Goal: Complete application form: Complete application form

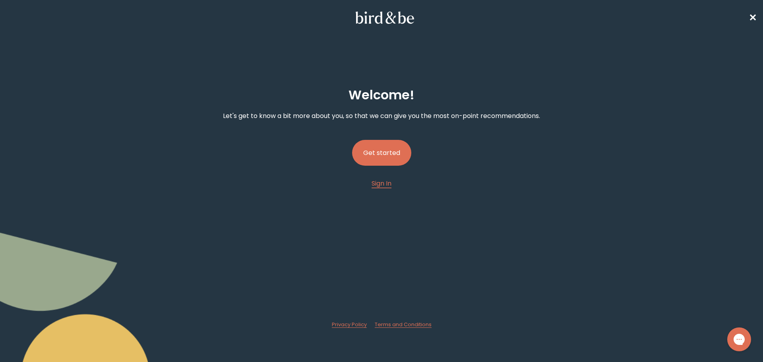
click at [370, 153] on button "Get started" at bounding box center [381, 153] width 59 height 26
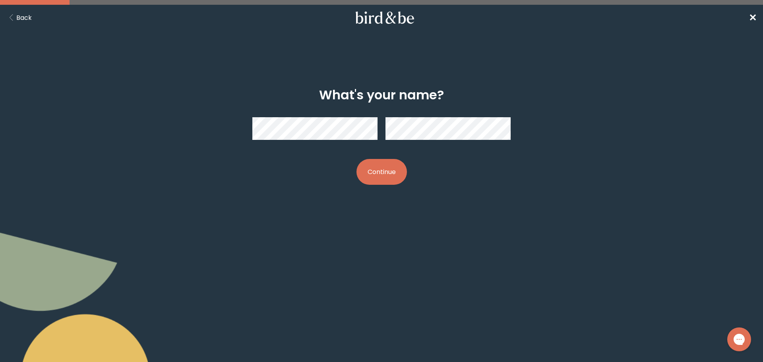
click at [375, 164] on button "Continue" at bounding box center [381, 172] width 50 height 26
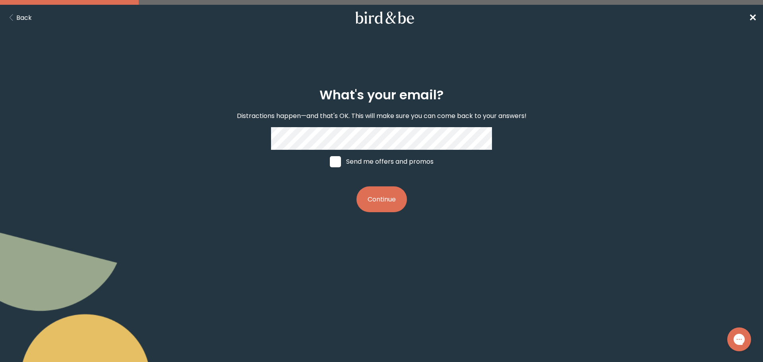
click at [379, 195] on button "Continue" at bounding box center [381, 199] width 50 height 26
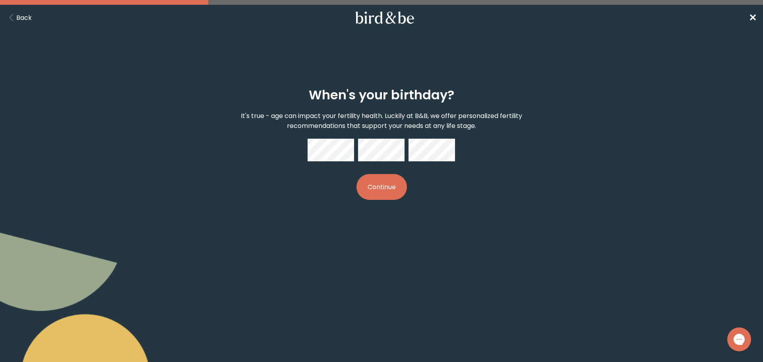
click at [385, 186] on button "Continue" at bounding box center [381, 187] width 50 height 26
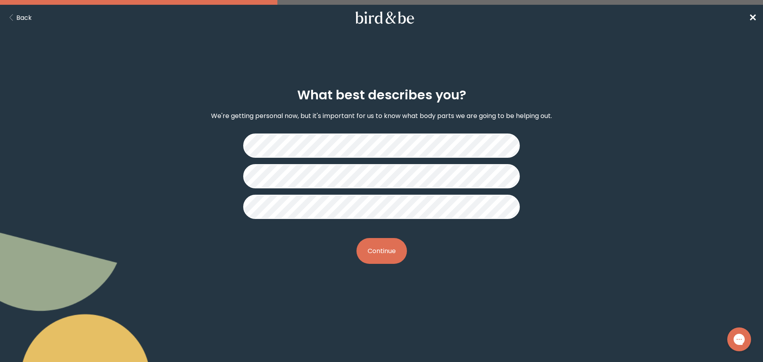
click at [390, 247] on button "Continue" at bounding box center [381, 251] width 50 height 26
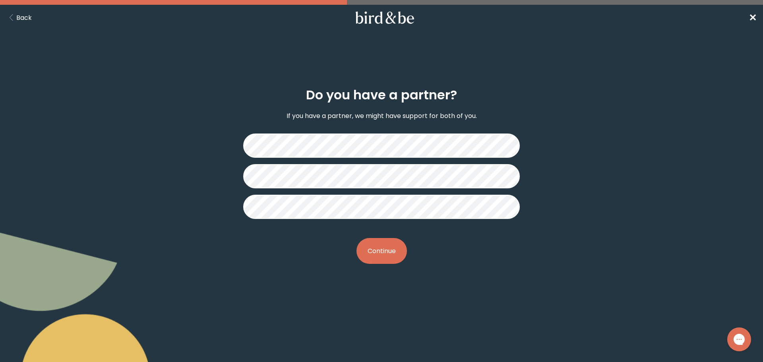
click at [388, 260] on button "Continue" at bounding box center [381, 251] width 50 height 26
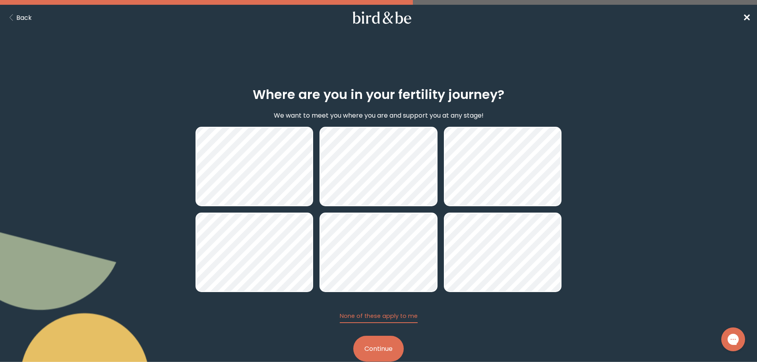
click at [368, 342] on button "Continue" at bounding box center [378, 349] width 50 height 26
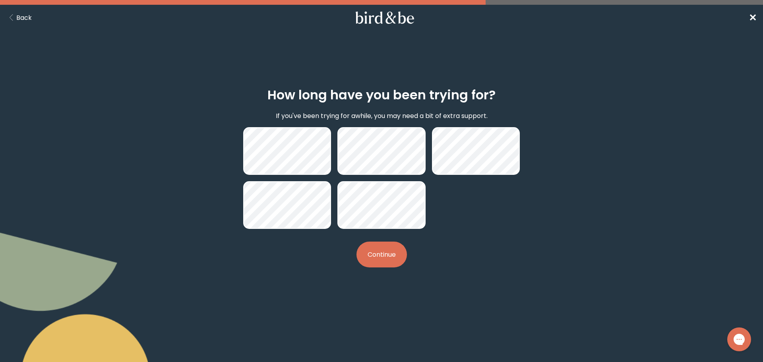
click at [390, 254] on button "Continue" at bounding box center [381, 254] width 50 height 26
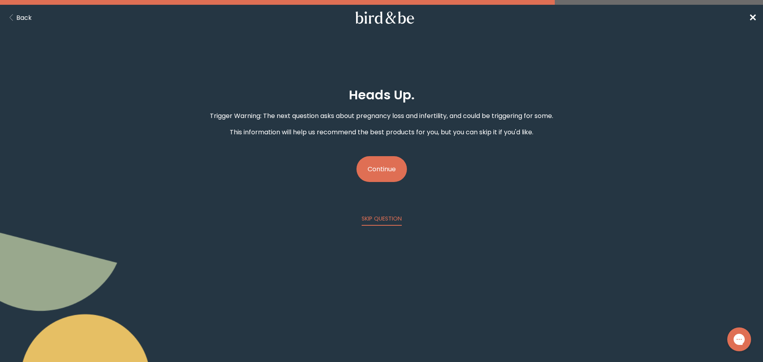
click at [377, 166] on button "Continue" at bounding box center [381, 169] width 50 height 26
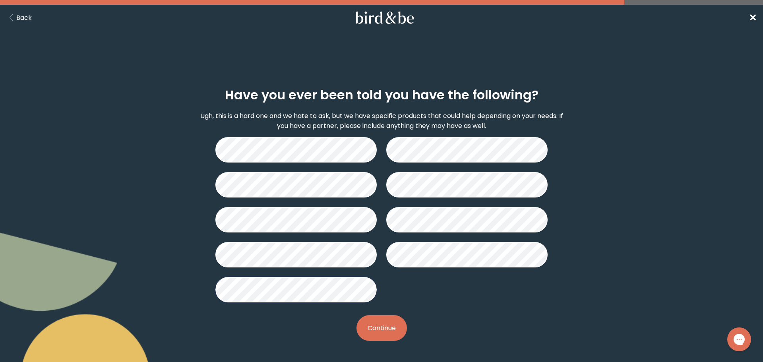
click at [388, 331] on button "Continue" at bounding box center [381, 328] width 50 height 26
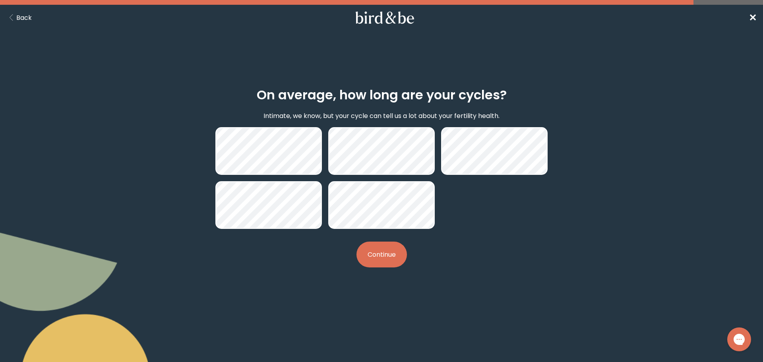
click at [385, 257] on button "Continue" at bounding box center [381, 254] width 50 height 26
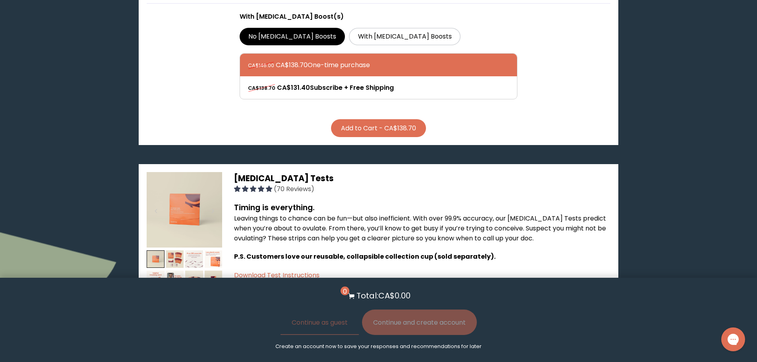
scroll to position [119, 0]
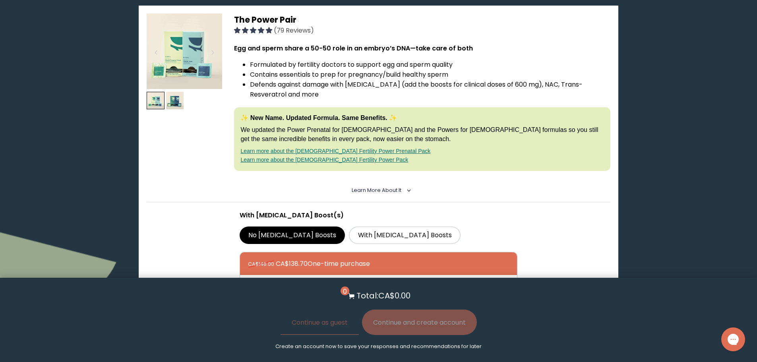
click at [272, 149] on link "Learn more about the [DEMOGRAPHIC_DATA] Fertility Power Prenatal Pack" at bounding box center [335, 151] width 190 height 6
click at [333, 151] on link "Learn more about the [DEMOGRAPHIC_DATA] Fertility Power Prenatal Pack" at bounding box center [335, 151] width 190 height 6
